Goal: Task Accomplishment & Management: Complete application form

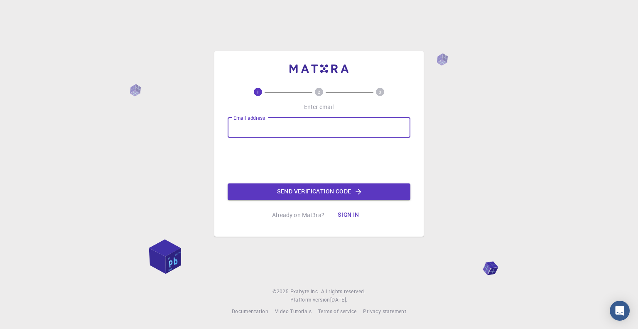
click at [280, 121] on input "Email address" at bounding box center [319, 128] width 183 height 20
type input "[EMAIL_ADDRESS][DOMAIN_NAME]"
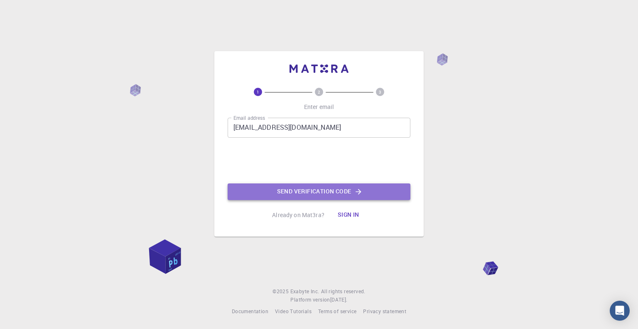
click at [297, 191] on button "Send verification code" at bounding box center [319, 191] width 183 height 17
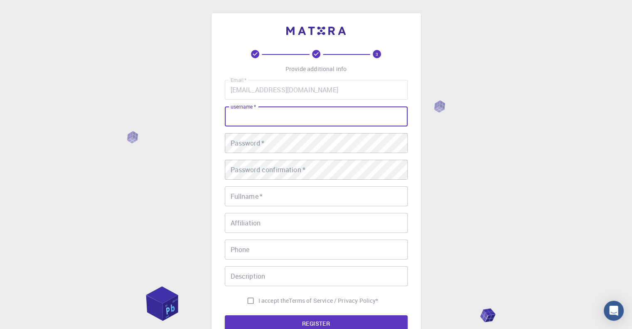
click at [271, 111] on input "username   *" at bounding box center [316, 116] width 183 height 20
type input "LydiaOG"
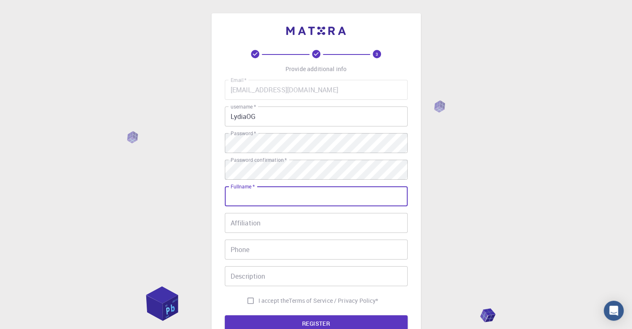
click at [249, 205] on input "Fullname   *" at bounding box center [316, 196] width 183 height 20
type input "[PERSON_NAME]"
type input "5142907152"
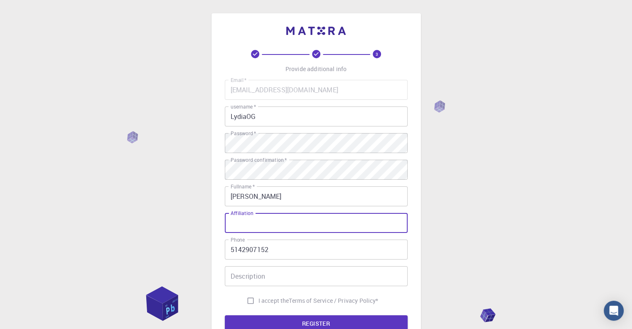
click at [257, 221] on input "Affiliation" at bounding box center [316, 223] width 183 height 20
type input "[GEOGRAPHIC_DATA]"
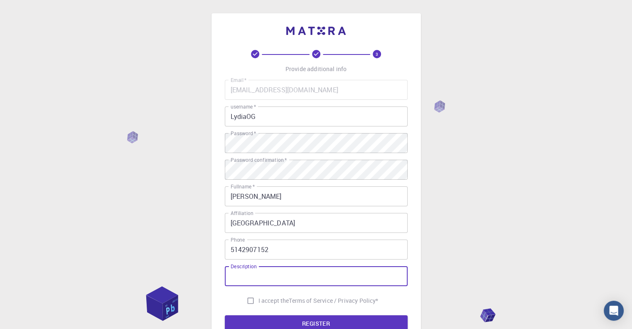
click at [252, 275] on input "Description" at bounding box center [316, 276] width 183 height 20
type input "O"
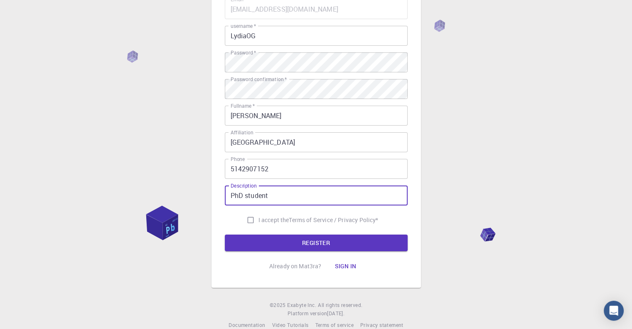
scroll to position [85, 0]
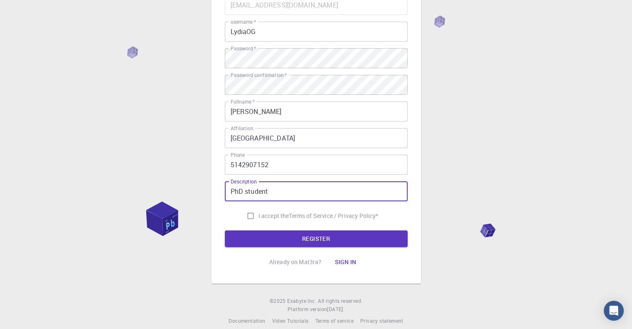
type input "PhD student"
click at [249, 216] on input "I accept the Terms of Service / Privacy Policy *" at bounding box center [251, 216] width 16 height 16
checkbox input "true"
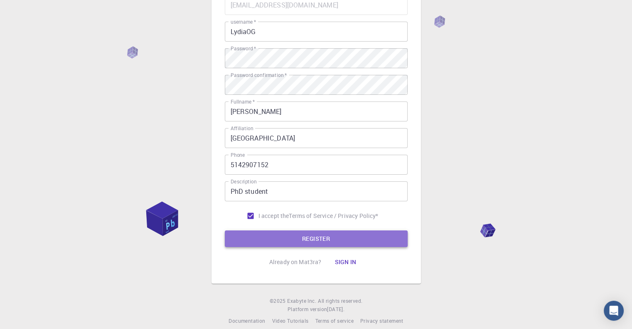
click at [269, 237] on button "REGISTER" at bounding box center [316, 238] width 183 height 17
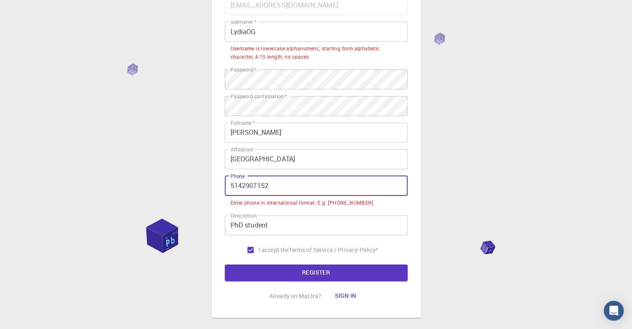
click at [232, 182] on input "5142907152" at bounding box center [316, 186] width 183 height 20
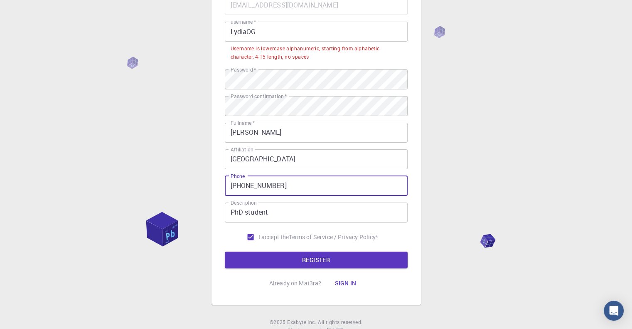
type input "[PHONE_NUMBER]"
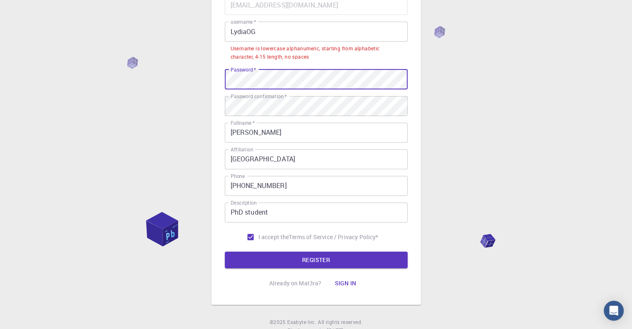
click at [156, 70] on div "3 Provide additional info Email   * [EMAIL_ADDRESS][DOMAIN_NAME] Email   * user…" at bounding box center [316, 137] width 632 height 444
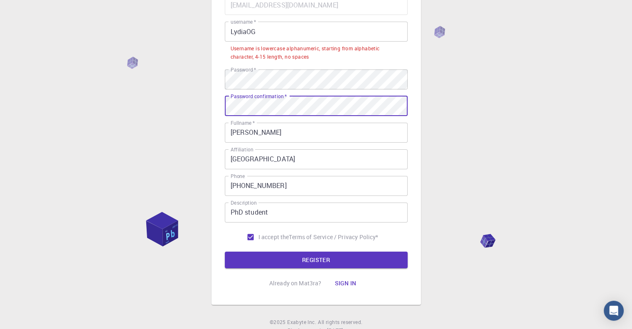
click at [90, 107] on div "3 Provide additional info Email   * [EMAIL_ADDRESS][DOMAIN_NAME] Email   * user…" at bounding box center [316, 137] width 632 height 444
click at [225, 251] on button "REGISTER" at bounding box center [316, 259] width 183 height 17
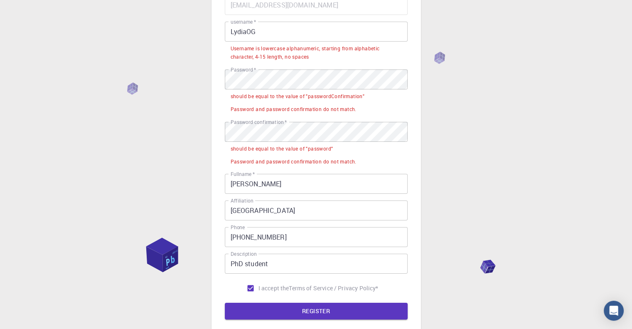
click at [81, 203] on div "3 Provide additional info Email   * [EMAIL_ADDRESS][DOMAIN_NAME] Email   * user…" at bounding box center [316, 162] width 632 height 495
click at [96, 86] on div "3 Provide additional info Email   * [EMAIL_ADDRESS][DOMAIN_NAME] Email   * user…" at bounding box center [316, 162] width 632 height 495
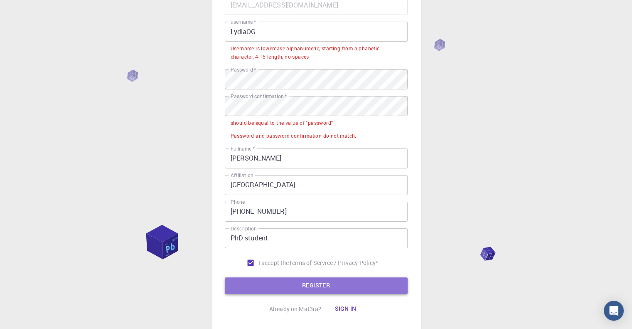
click at [308, 282] on button "REGISTER" at bounding box center [316, 285] width 183 height 17
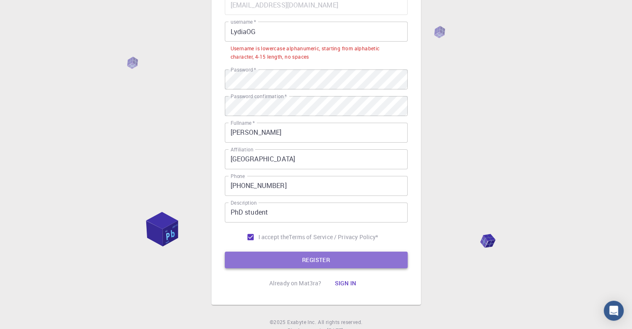
click at [306, 263] on button "REGISTER" at bounding box center [316, 259] width 183 height 17
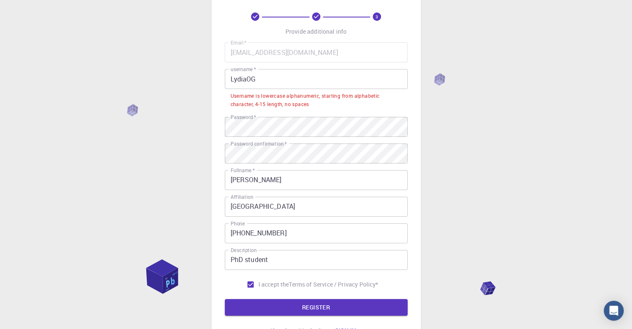
scroll to position [37, 0]
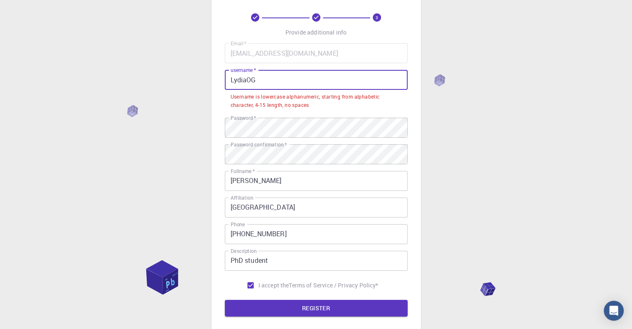
click at [258, 81] on input "LydiaOG" at bounding box center [316, 80] width 183 height 20
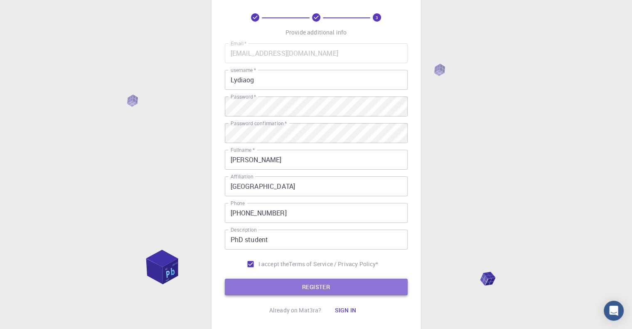
click at [281, 285] on button "REGISTER" at bounding box center [316, 286] width 183 height 17
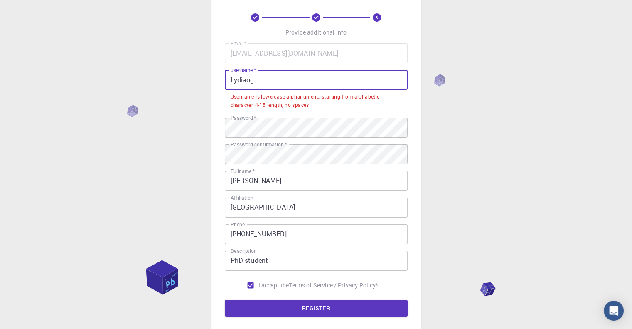
click at [259, 74] on input "Lydiaog" at bounding box center [316, 80] width 183 height 20
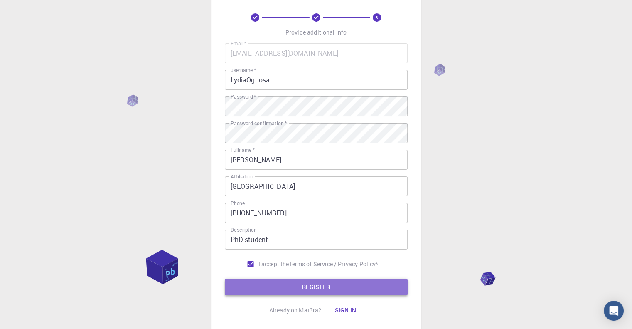
click at [269, 286] on button "REGISTER" at bounding box center [316, 286] width 183 height 17
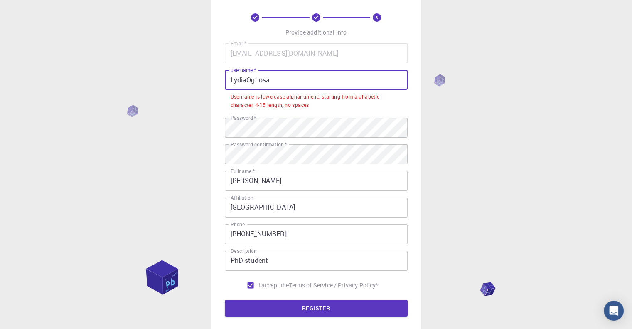
click at [251, 79] on input "LydiaOghosa" at bounding box center [316, 80] width 183 height 20
drag, startPoint x: 275, startPoint y: 80, endPoint x: 251, endPoint y: 78, distance: 24.2
click at [251, 78] on input "LydiaOghosa" at bounding box center [316, 80] width 183 height 20
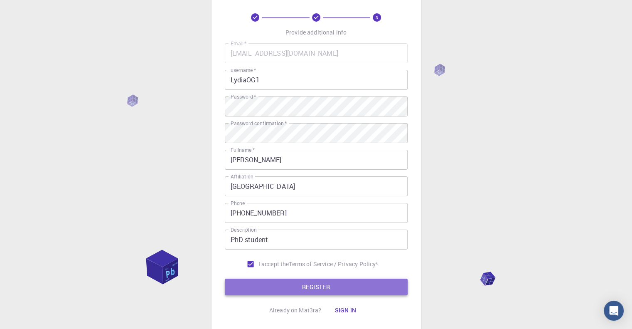
click at [356, 280] on button "REGISTER" at bounding box center [316, 286] width 183 height 17
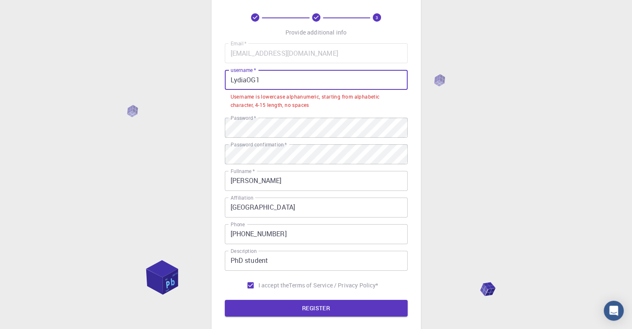
click at [274, 75] on input "LydiaOG1" at bounding box center [316, 80] width 183 height 20
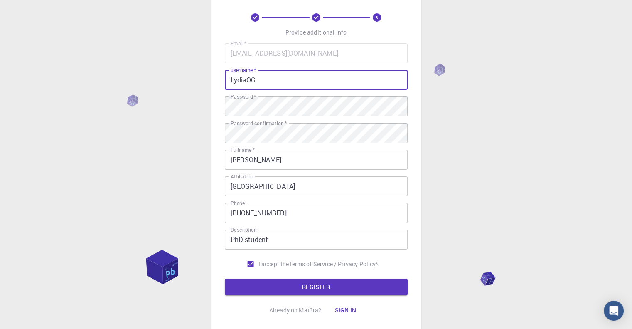
click at [230, 78] on input "LydiaOG" at bounding box center [316, 80] width 183 height 20
click at [259, 82] on input "LydiaOG" at bounding box center [316, 80] width 183 height 20
click at [279, 280] on button "REGISTER" at bounding box center [316, 286] width 183 height 17
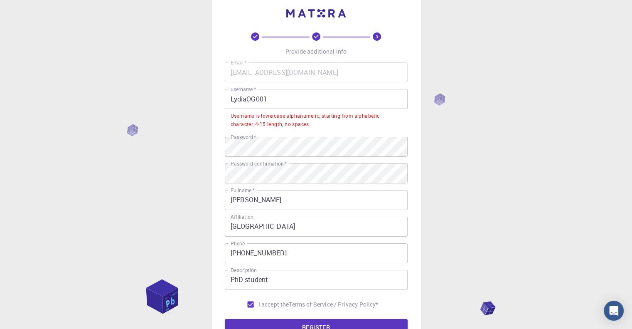
scroll to position [17, 0]
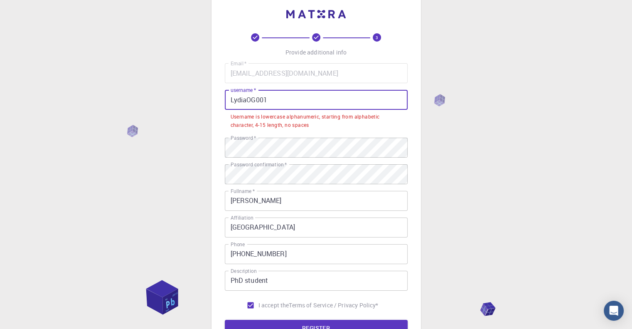
click at [233, 96] on input "LydiaOG001" at bounding box center [316, 100] width 183 height 20
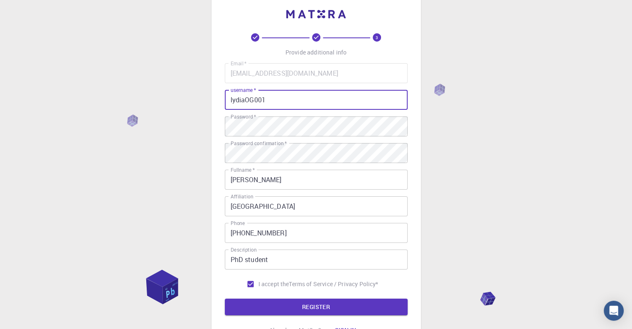
drag, startPoint x: 266, startPoint y: 102, endPoint x: 246, endPoint y: 103, distance: 20.0
click at [246, 103] on input "lydiaOG001" at bounding box center [316, 100] width 183 height 20
click at [295, 303] on button "REGISTER" at bounding box center [316, 306] width 183 height 17
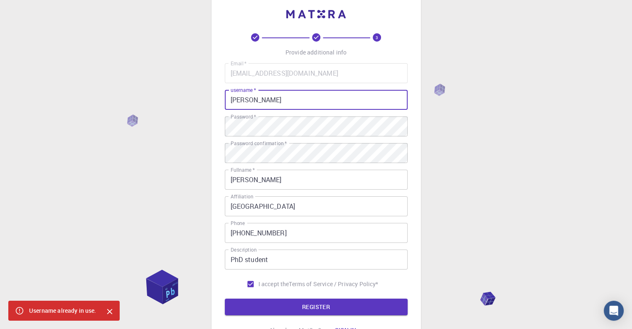
click at [261, 98] on input "[PERSON_NAME]" at bounding box center [316, 100] width 183 height 20
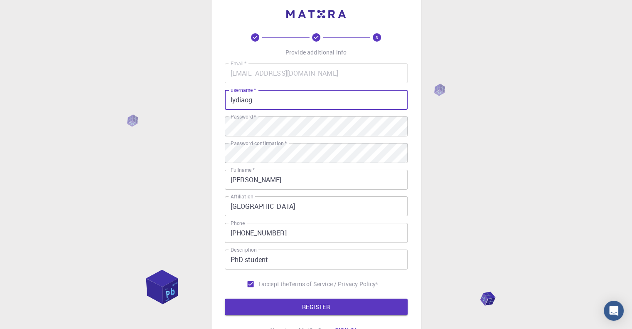
scroll to position [94, 0]
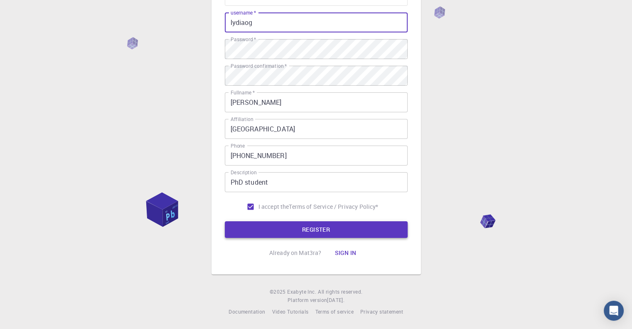
type input "lydiaog"
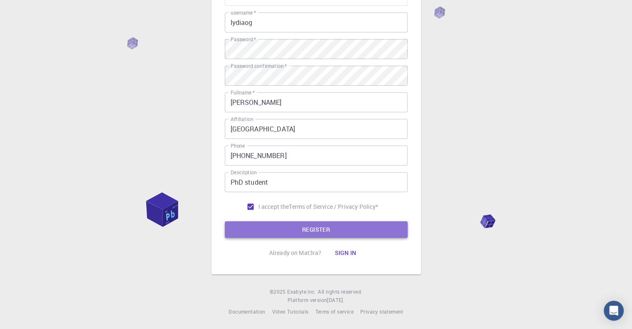
click at [303, 232] on button "REGISTER" at bounding box center [316, 229] width 183 height 17
